Goal: Transaction & Acquisition: Download file/media

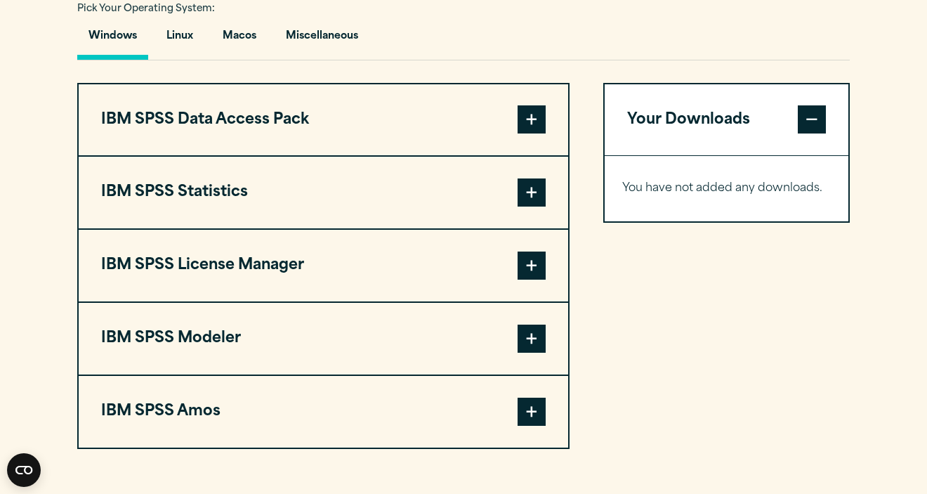
scroll to position [1032, 0]
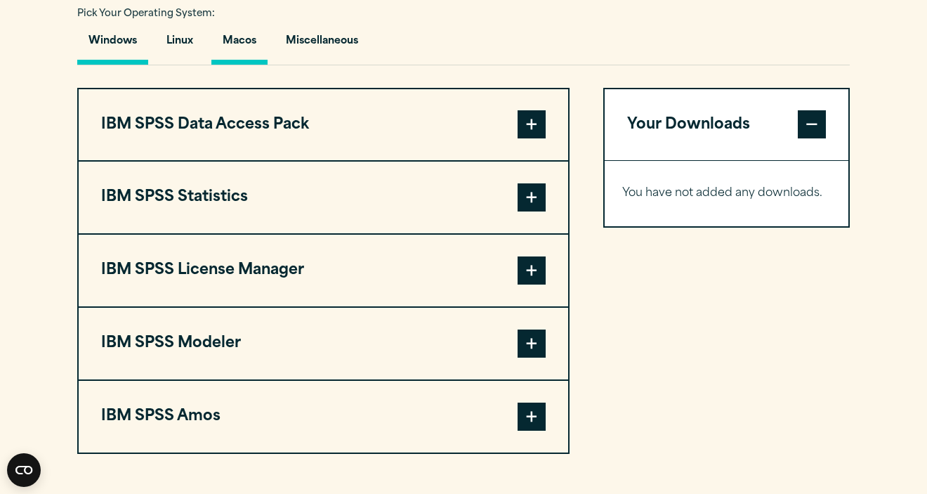
click at [249, 65] on button "Macos" at bounding box center [239, 45] width 56 height 40
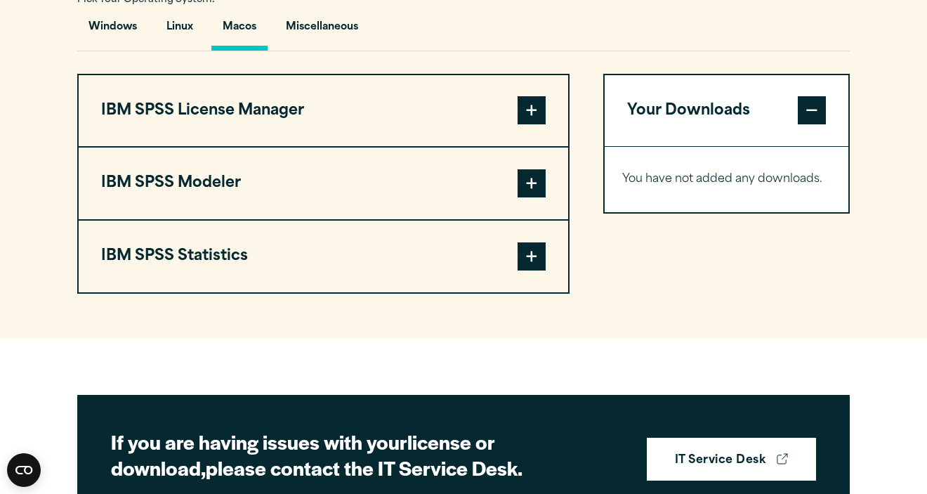
scroll to position [1042, 0]
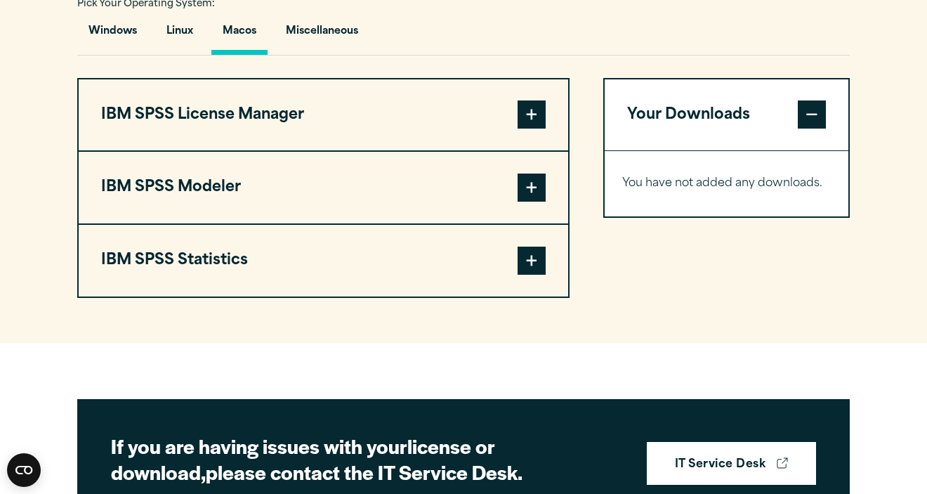
click at [369, 145] on button "IBM SPSS License Manager" at bounding box center [323, 115] width 489 height 72
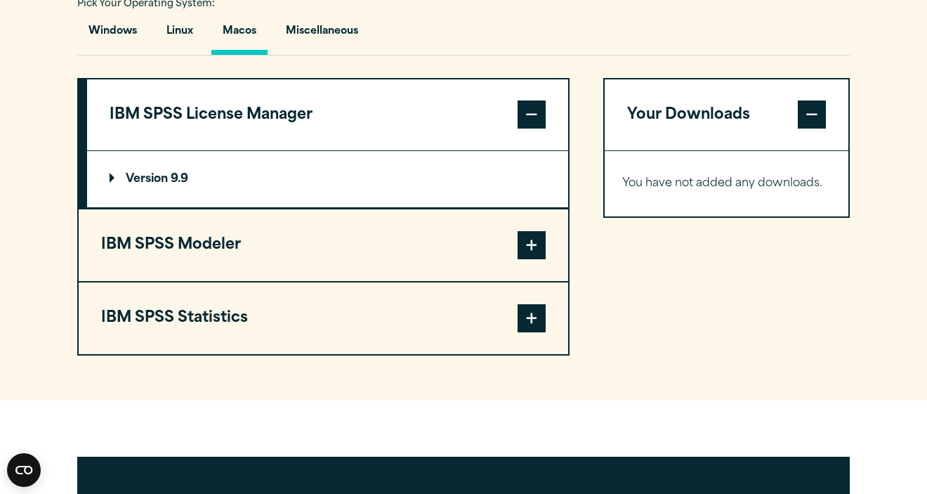
click at [369, 144] on button "IBM SPSS License Manager" at bounding box center [327, 115] width 481 height 72
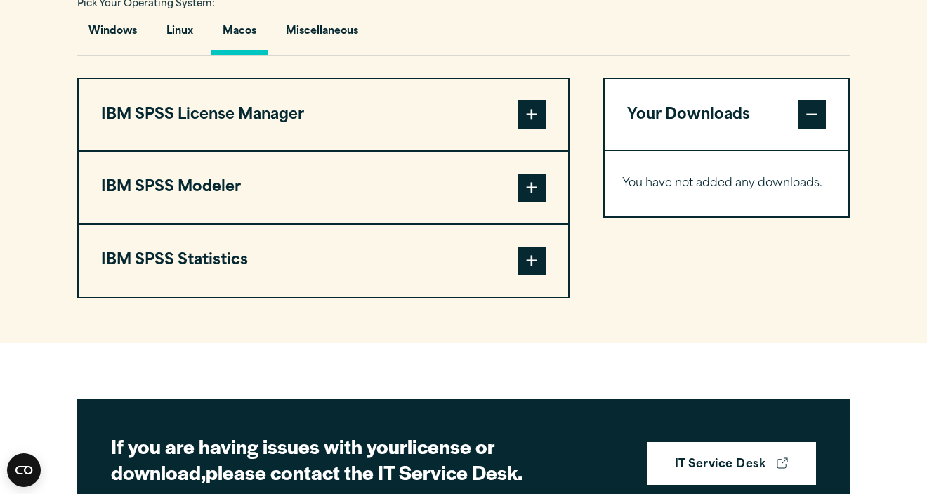
click at [326, 223] on button "IBM SPSS Modeler" at bounding box center [323, 188] width 489 height 72
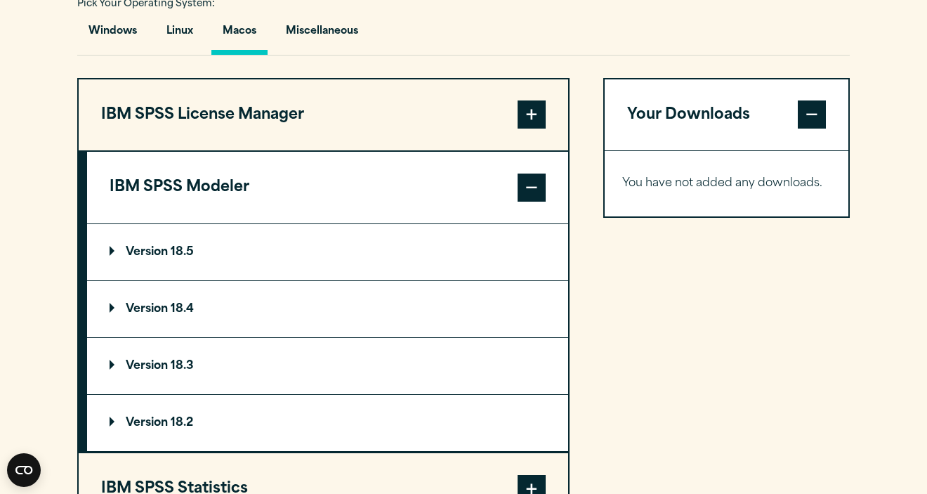
click at [326, 223] on button "IBM SPSS Modeler" at bounding box center [327, 188] width 481 height 72
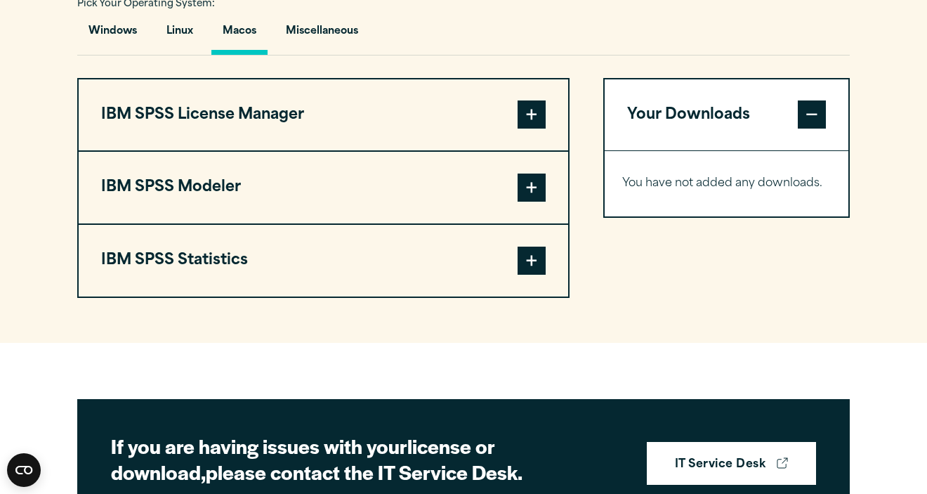
click at [270, 296] on button "IBM SPSS Statistics" at bounding box center [323, 261] width 489 height 72
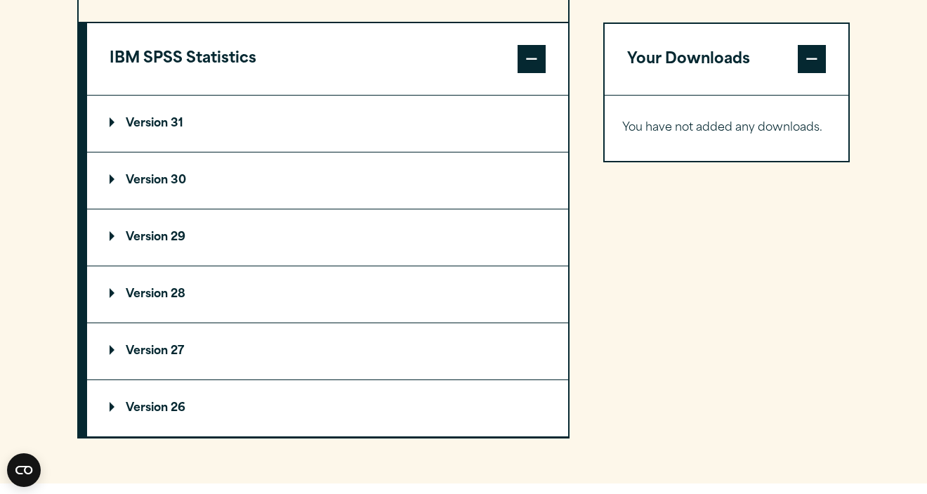
scroll to position [1258, 0]
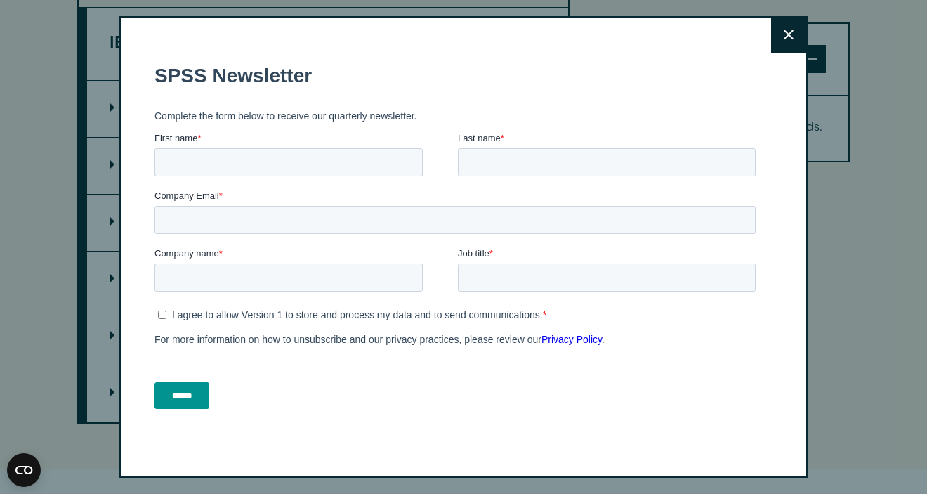
click at [778, 37] on button "Close" at bounding box center [788, 35] width 35 height 35
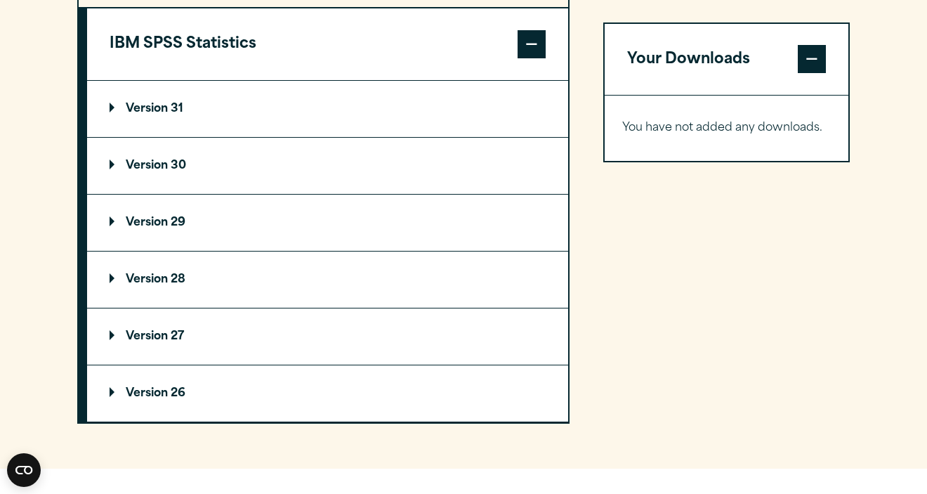
click at [277, 194] on summary "Version 30" at bounding box center [327, 166] width 481 height 56
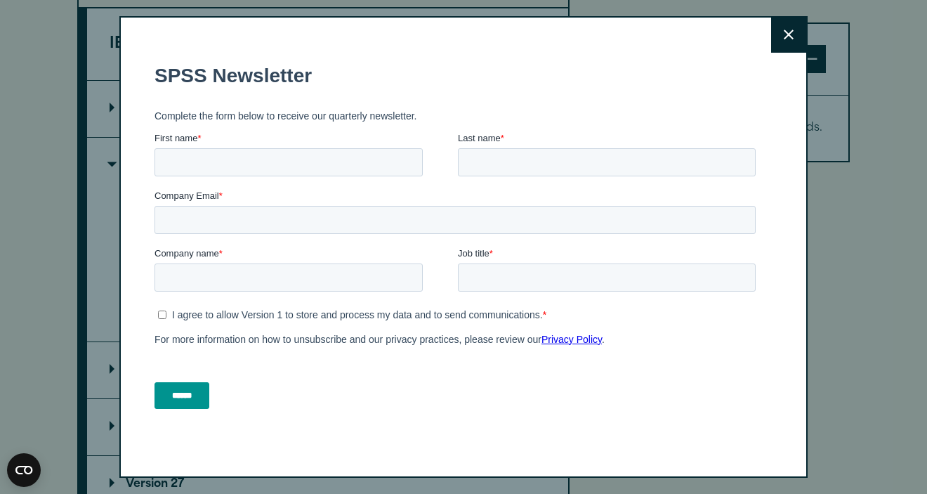
click at [799, 38] on button "Close" at bounding box center [788, 35] width 35 height 35
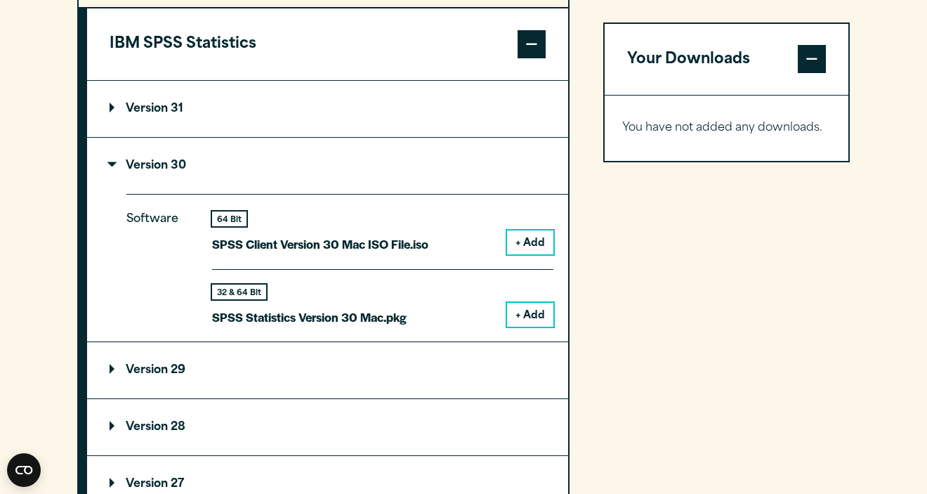
click at [546, 272] on label "Company Email *" at bounding box center [457, 274] width 607 height 14
click at [546, 284] on input "Company Email *" at bounding box center [454, 298] width 601 height 28
click at [532, 254] on button "+ Add" at bounding box center [530, 242] width 46 height 24
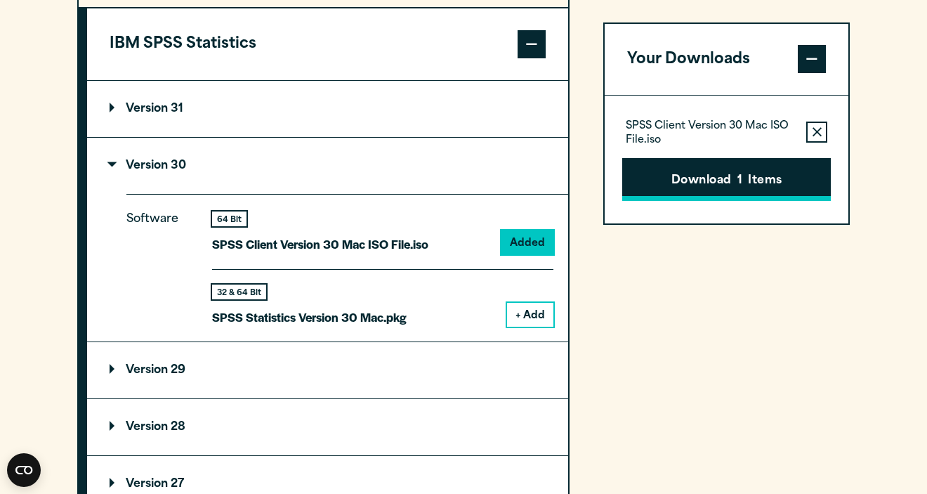
click at [705, 178] on button "Download 1 Items" at bounding box center [726, 180] width 209 height 44
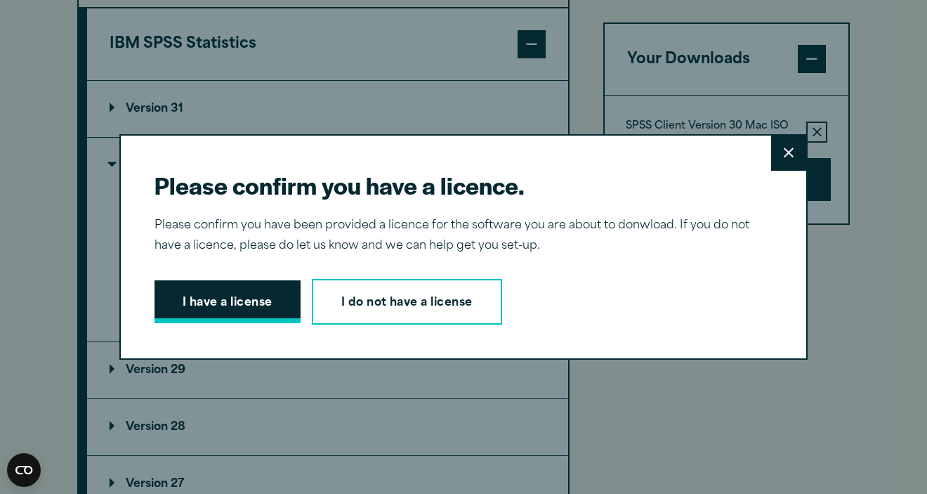
click at [237, 316] on button "I have a license" at bounding box center [227, 302] width 146 height 44
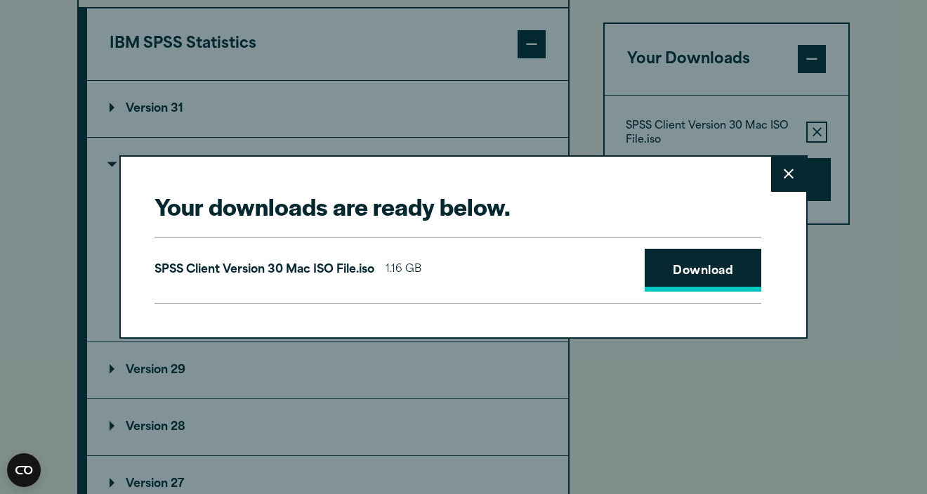
click at [678, 268] on link "Download" at bounding box center [702, 271] width 117 height 44
